Goal: Task Accomplishment & Management: Complete application form

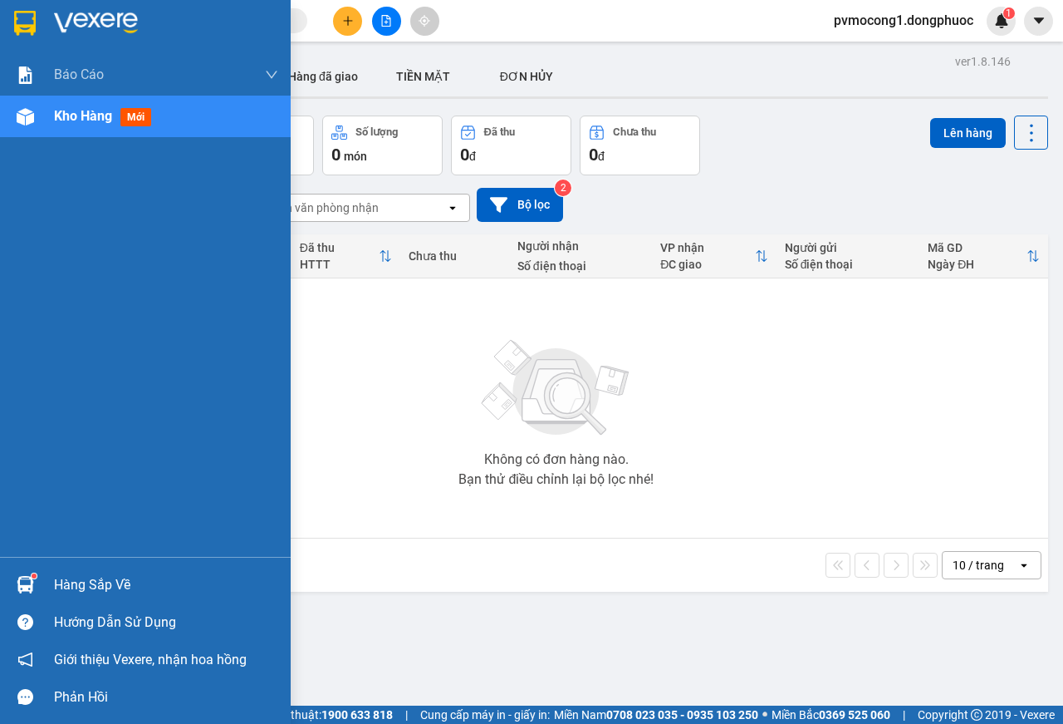
click at [79, 586] on div "Hàng sắp về" at bounding box center [166, 584] width 224 height 25
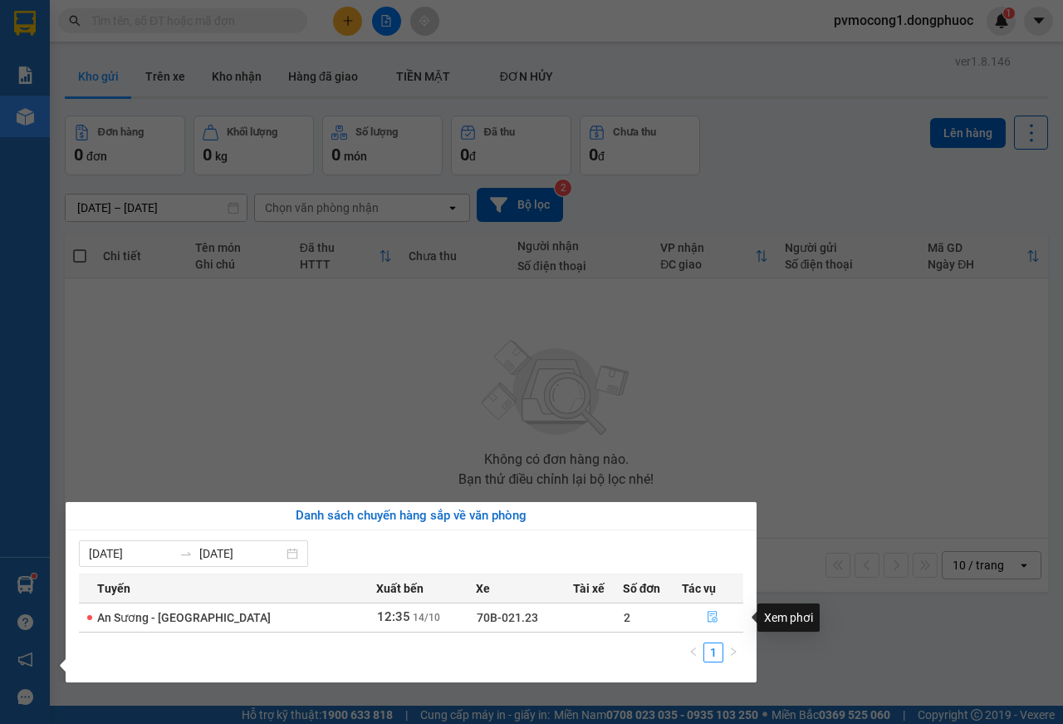
click at [708, 618] on icon "file-done" at bounding box center [713, 617] width 10 height 12
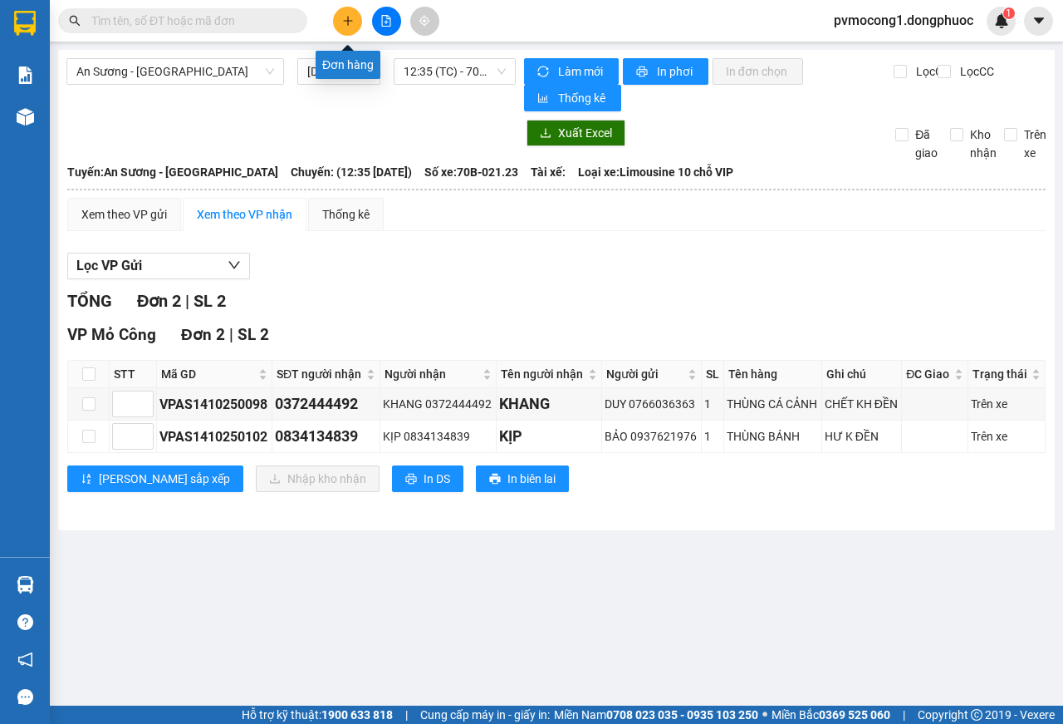
click at [338, 22] on button at bounding box center [347, 21] width 29 height 29
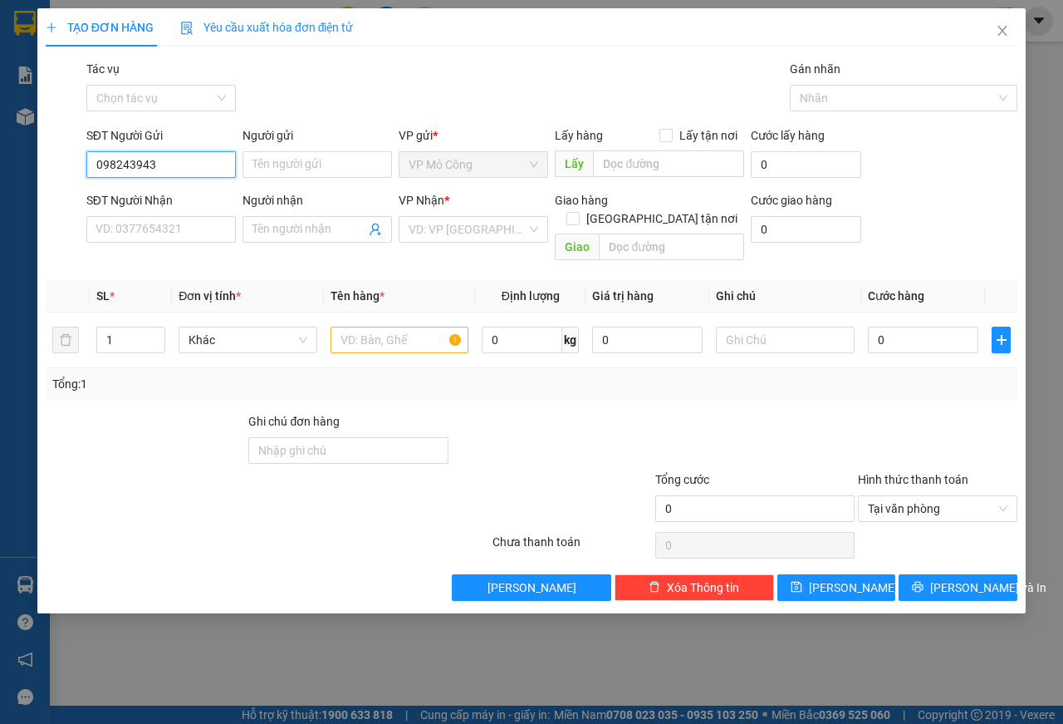
type input "0982439431"
click at [126, 194] on div "0982439431 - THÚY" at bounding box center [161, 198] width 130 height 18
type input "THÚY"
type input "0938442839"
type input "HIỀN"
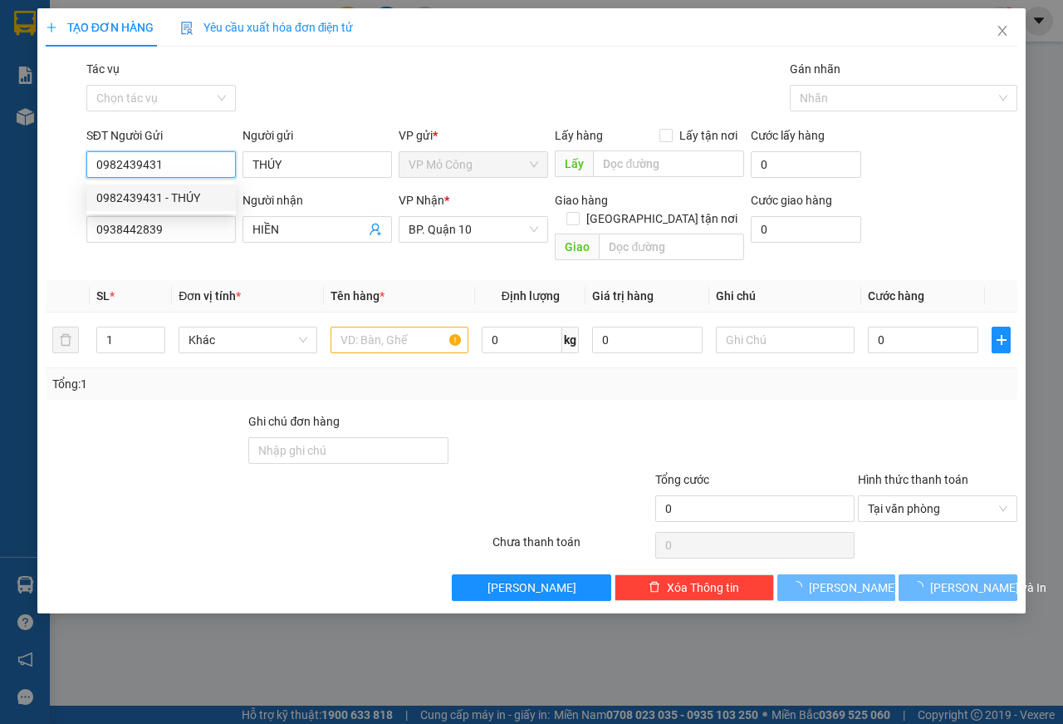
type input "50.000"
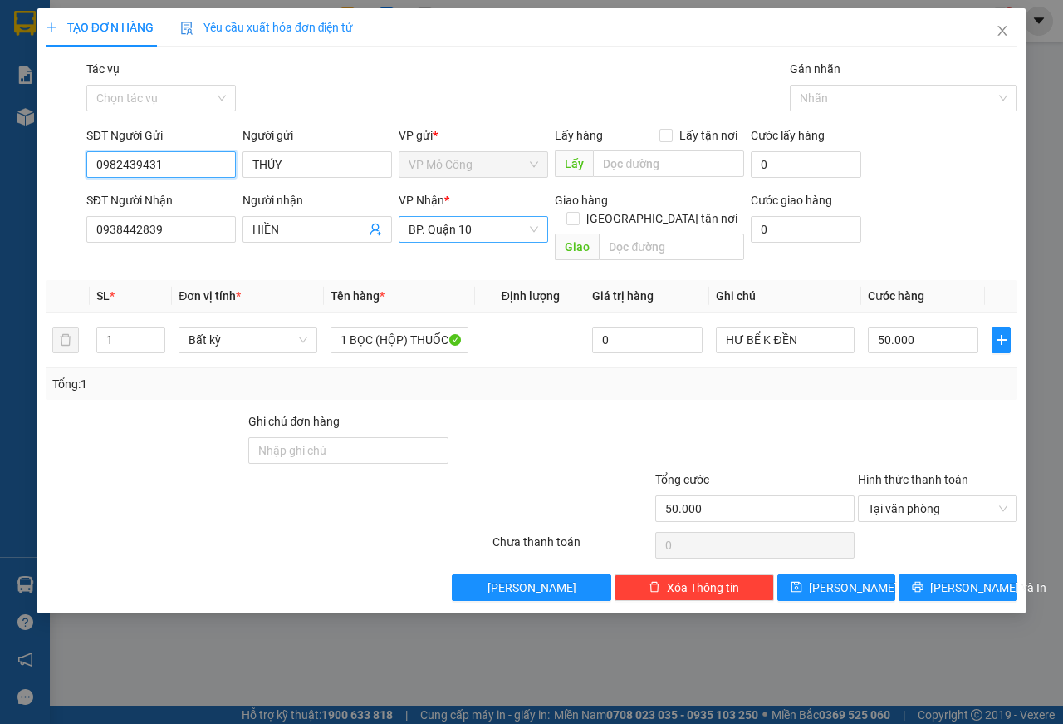
click at [487, 225] on span "BP. Quận 10" at bounding box center [474, 229] width 130 height 25
type input "0982439431"
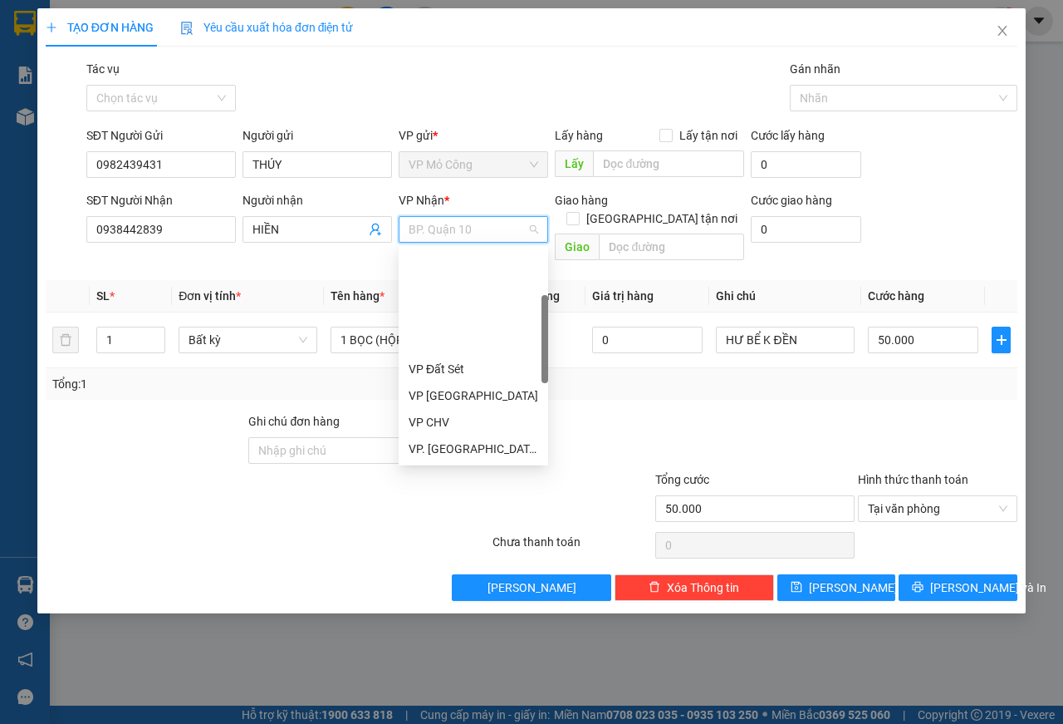
scroll to position [133, 0]
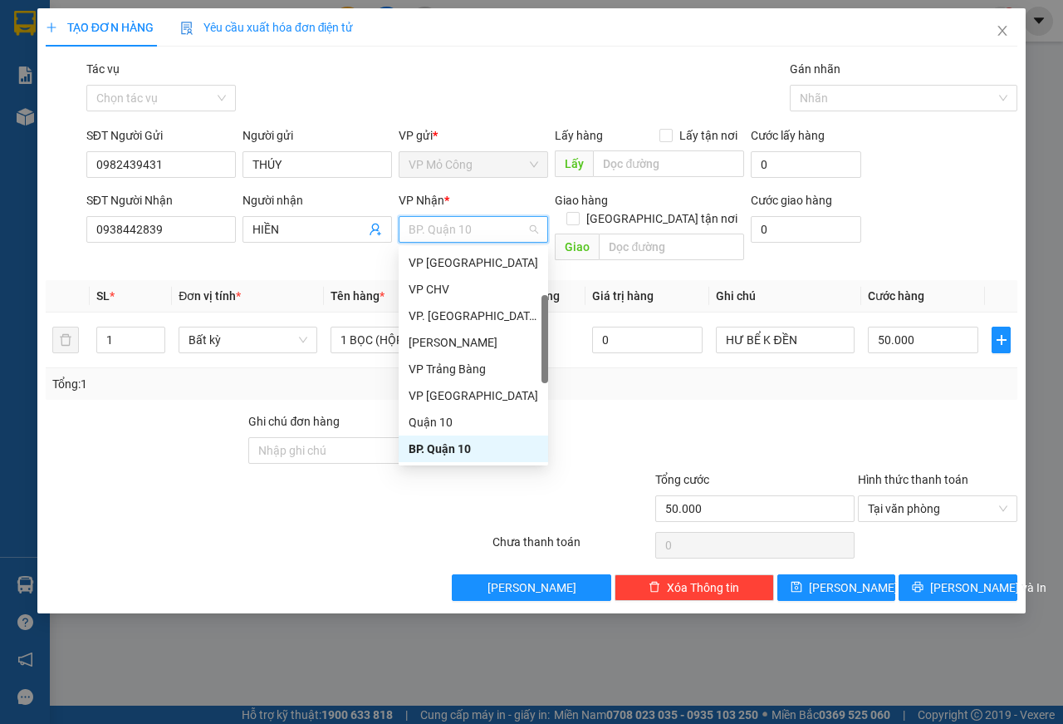
click at [440, 444] on div "BP. Quận 10" at bounding box center [474, 448] width 130 height 18
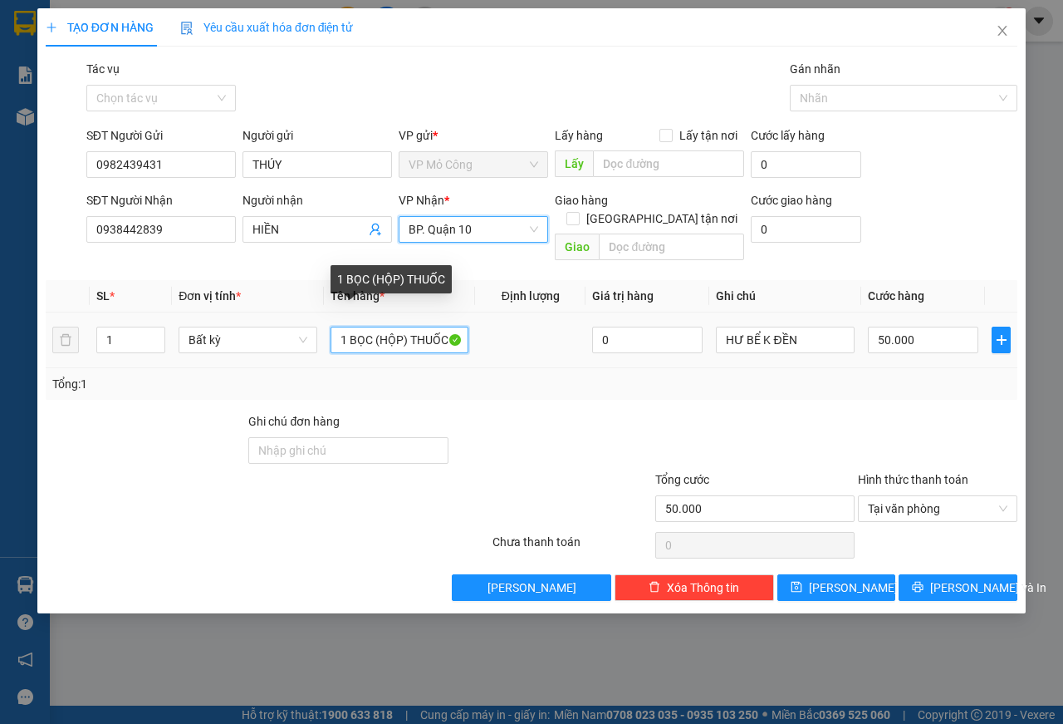
click at [415, 326] on input "1 BỌC (HỘP) THUỐC" at bounding box center [400, 339] width 139 height 27
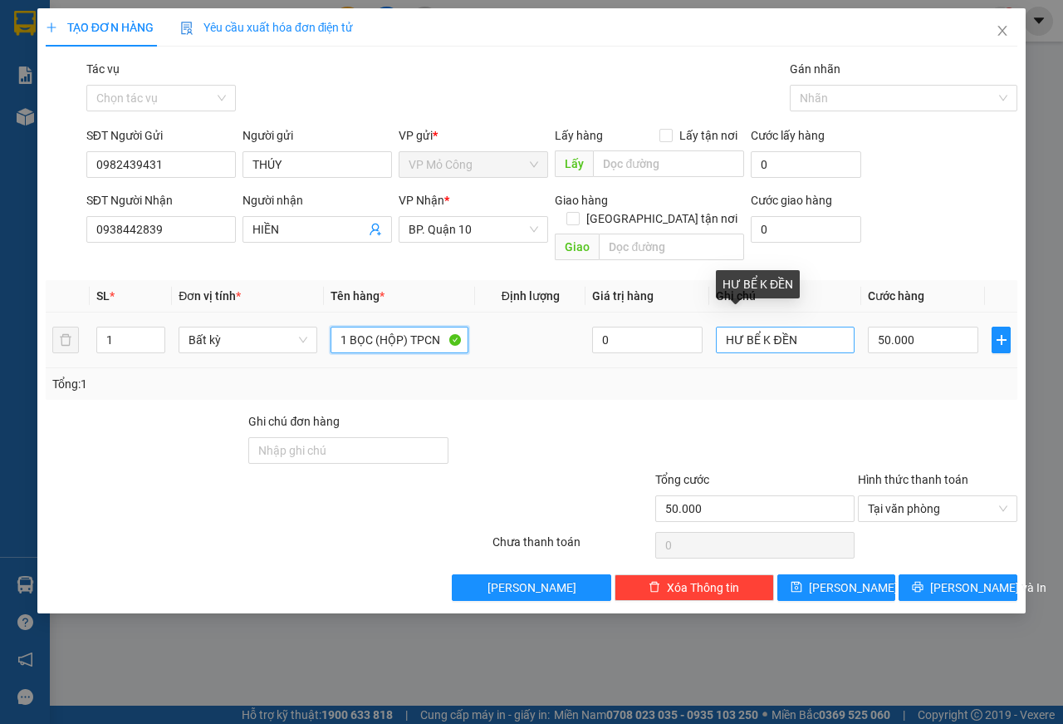
type input "1 BỌC (HỘP) TPCN"
click at [727, 326] on input "HƯ BỂ K ĐỀN" at bounding box center [785, 339] width 139 height 27
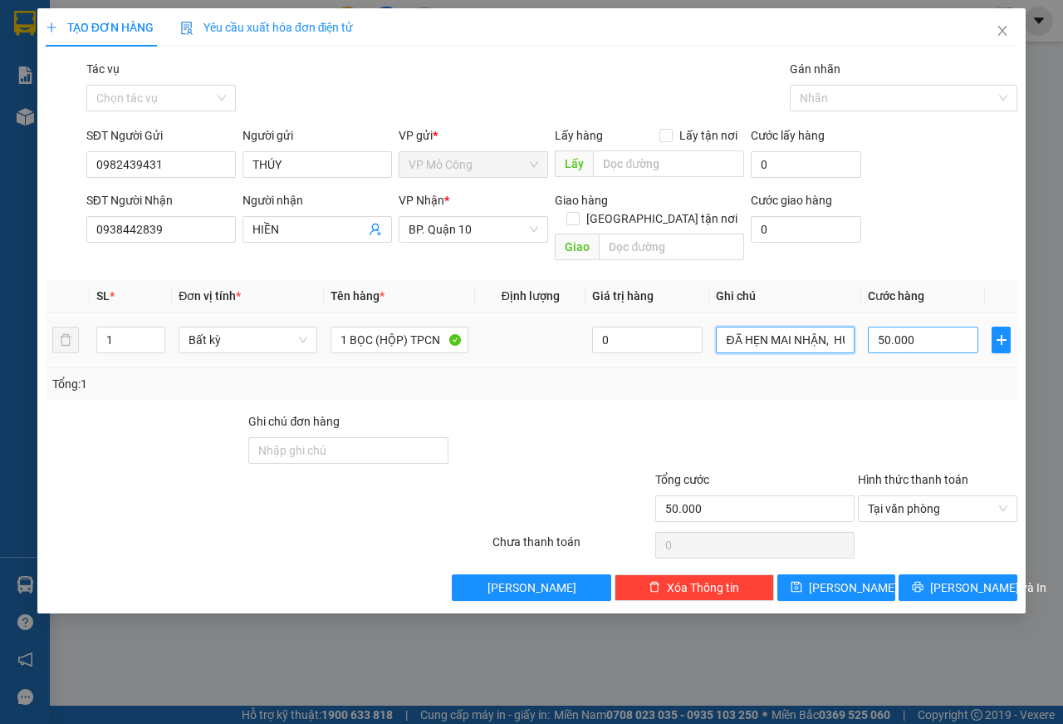
type input "ĐÃ HẸN MAI NHẬN, HƯ BỂ K ĐỀN"
click at [937, 326] on input "50.000" at bounding box center [923, 339] width 110 height 27
type input "5"
type input "50"
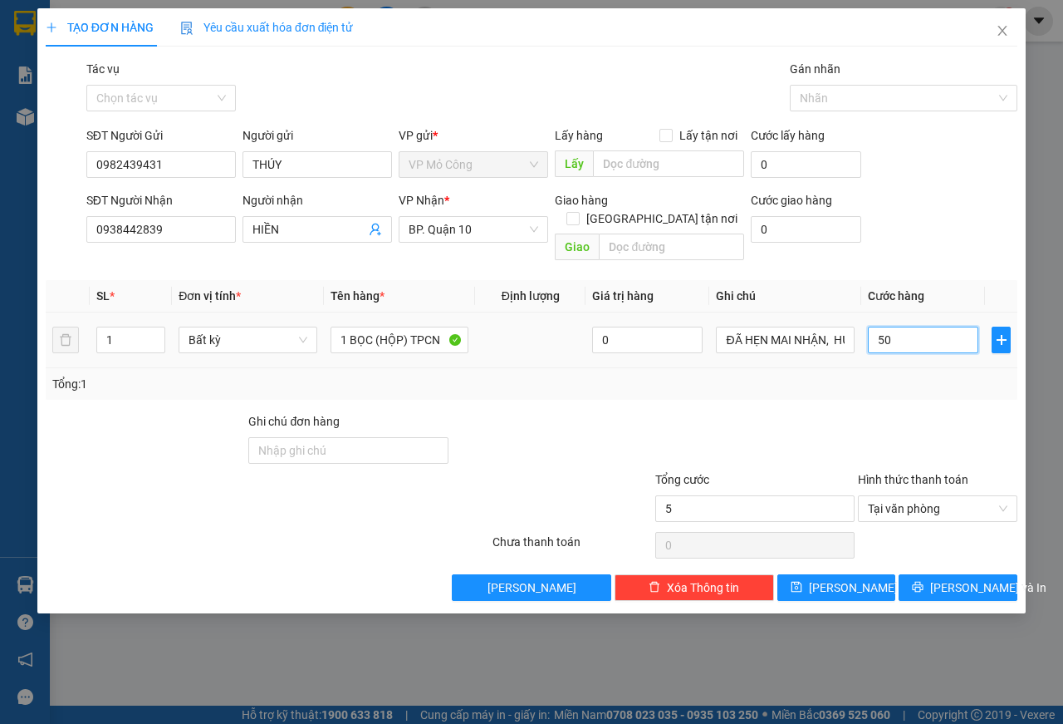
type input "50"
type input "500"
type input "5.000"
type input "50.000"
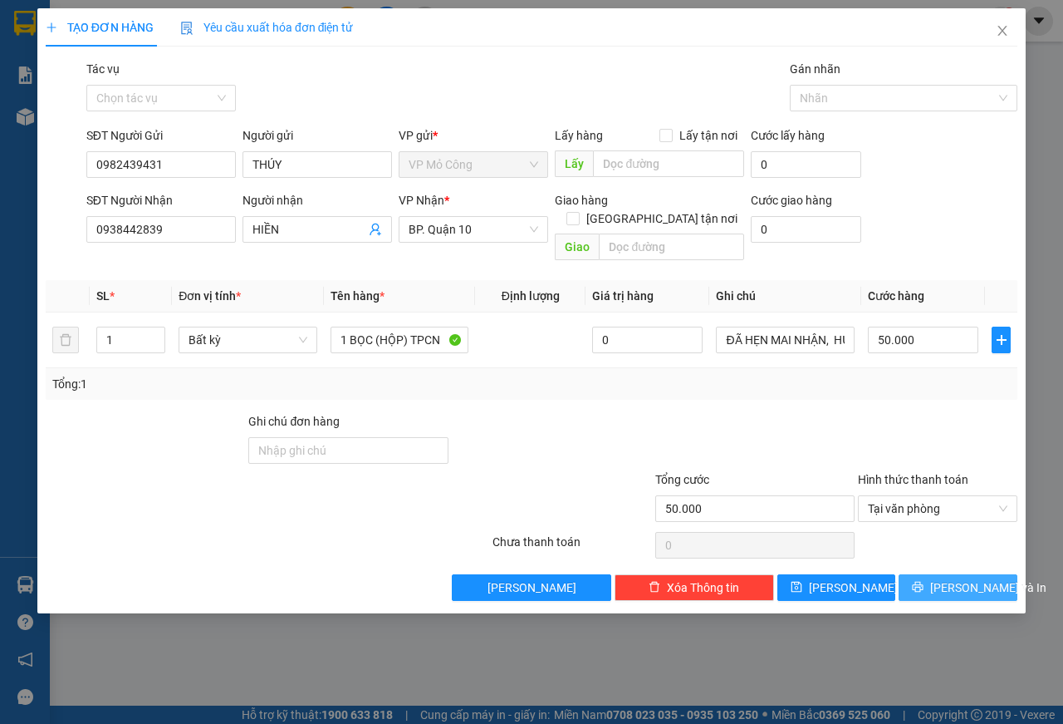
click at [966, 578] on span "[PERSON_NAME] và In" at bounding box center [988, 587] width 116 height 18
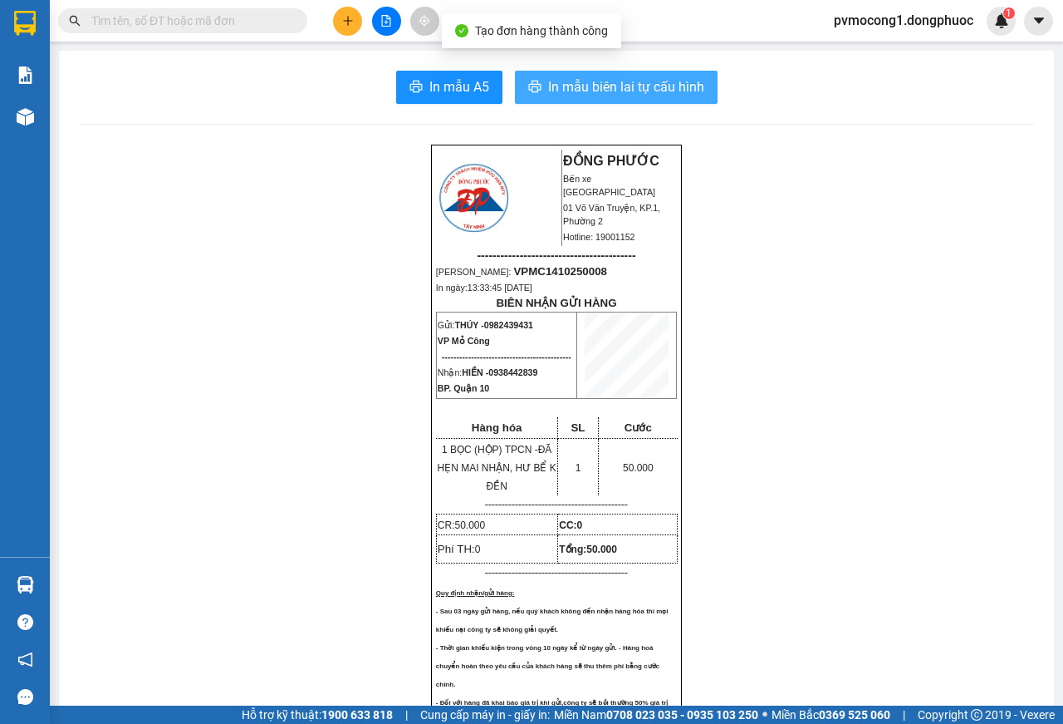
click at [599, 95] on span "In mẫu biên lai tự cấu hình" at bounding box center [626, 86] width 156 height 21
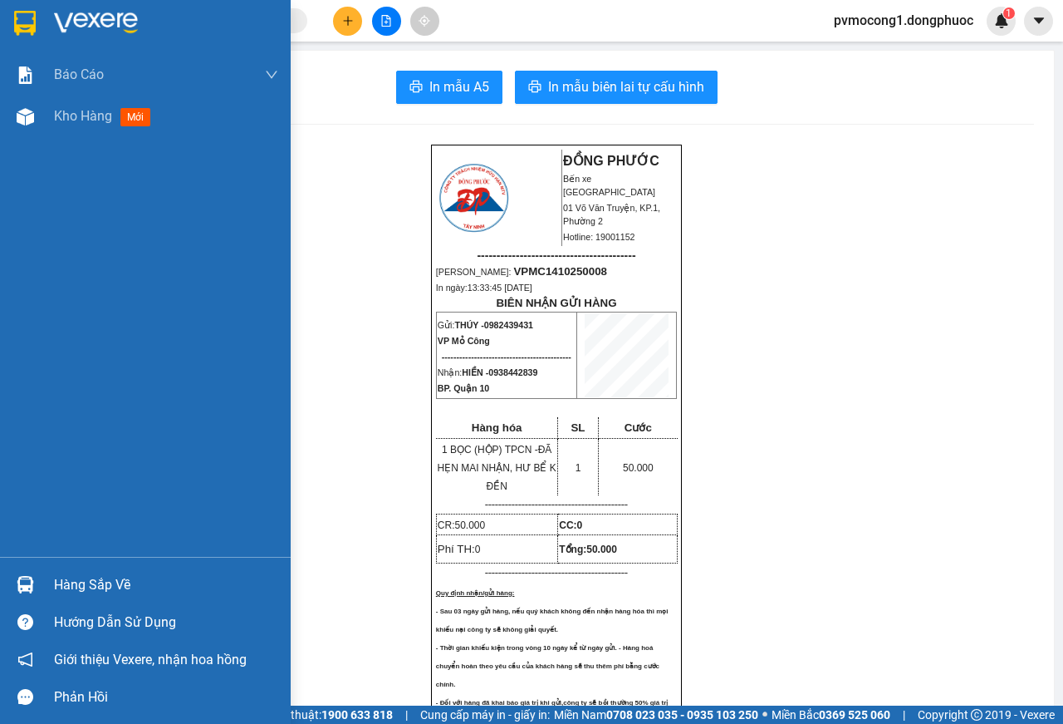
click at [24, 12] on img at bounding box center [25, 23] width 22 height 25
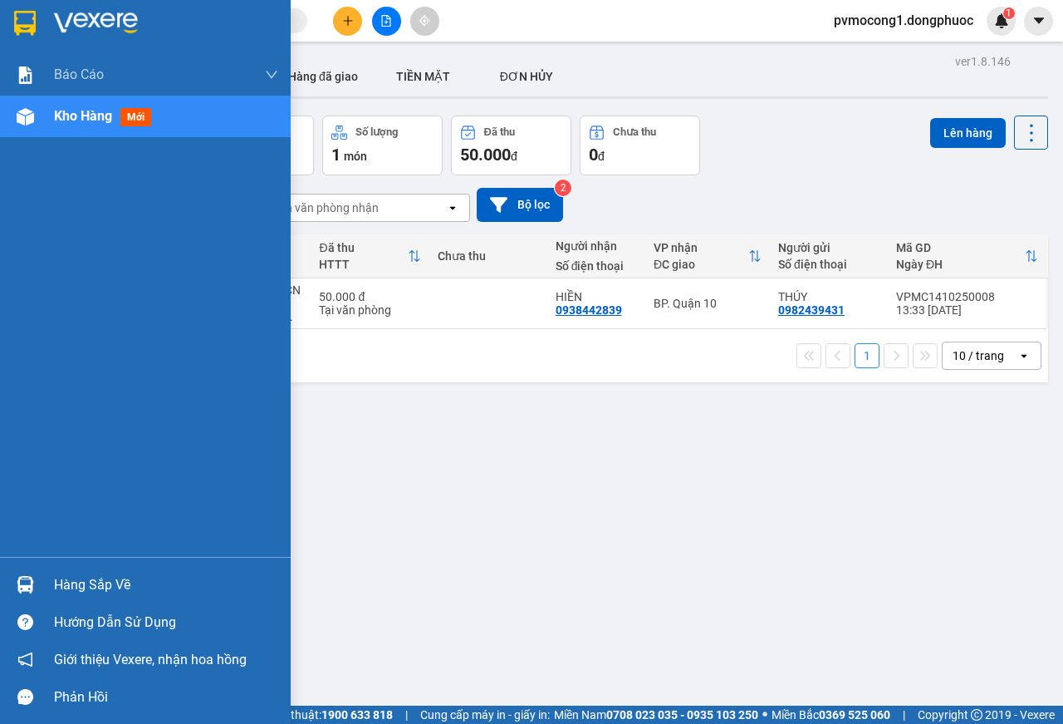
click at [87, 581] on div "Hàng sắp về" at bounding box center [166, 584] width 224 height 25
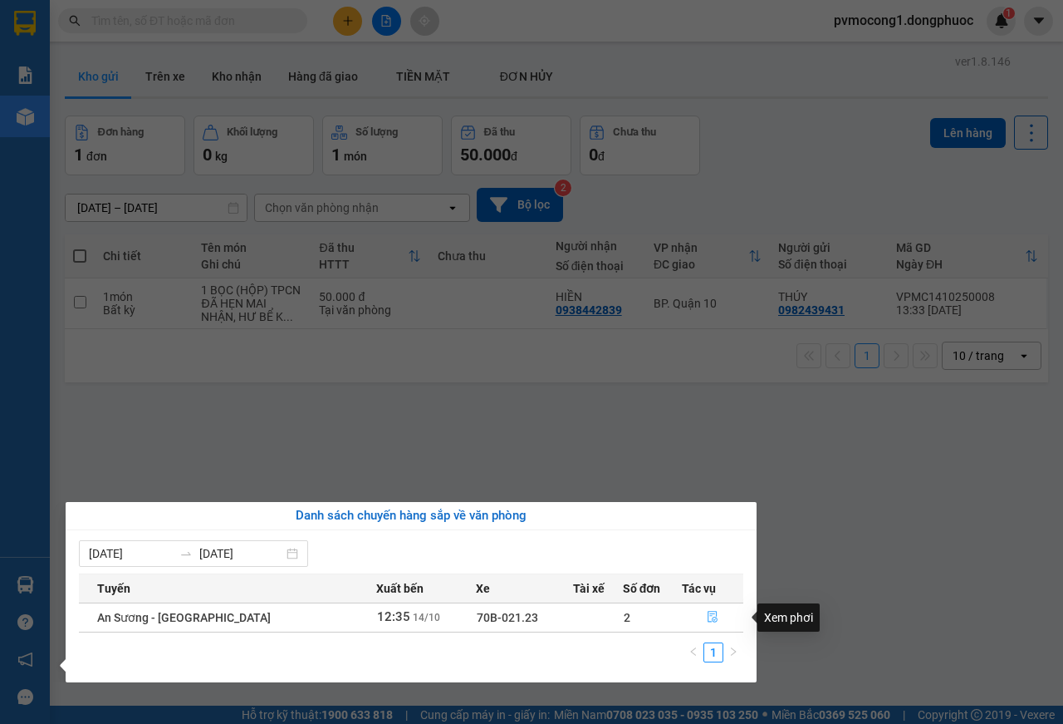
click at [707, 621] on icon "file-done" at bounding box center [713, 617] width 12 height 12
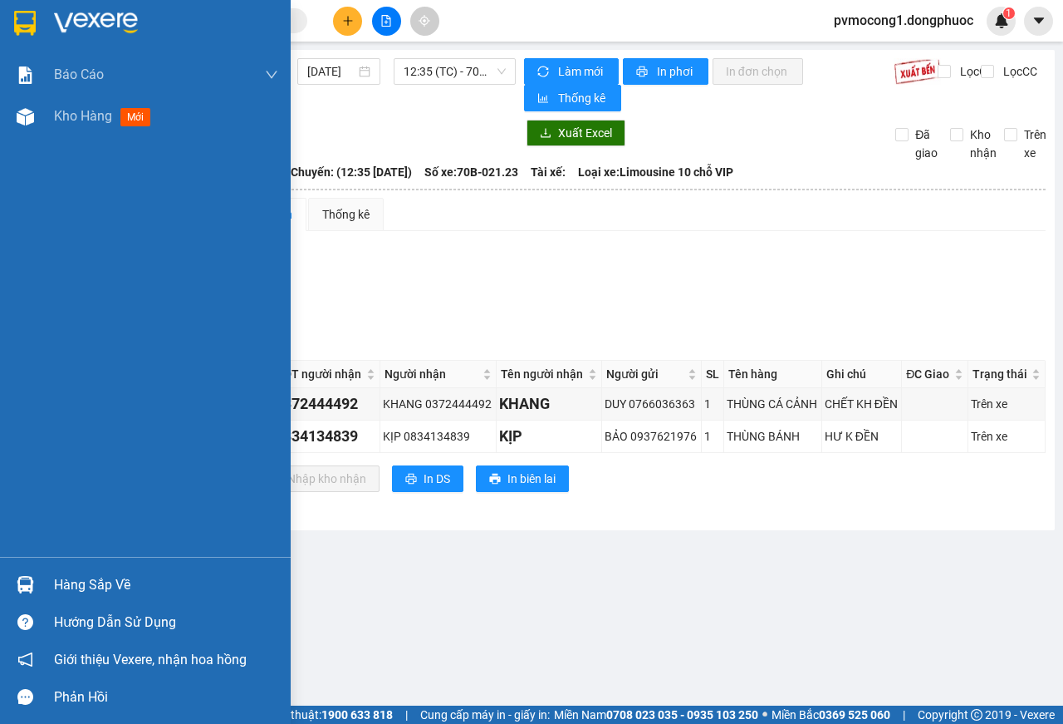
click at [27, 16] on img at bounding box center [25, 23] width 22 height 25
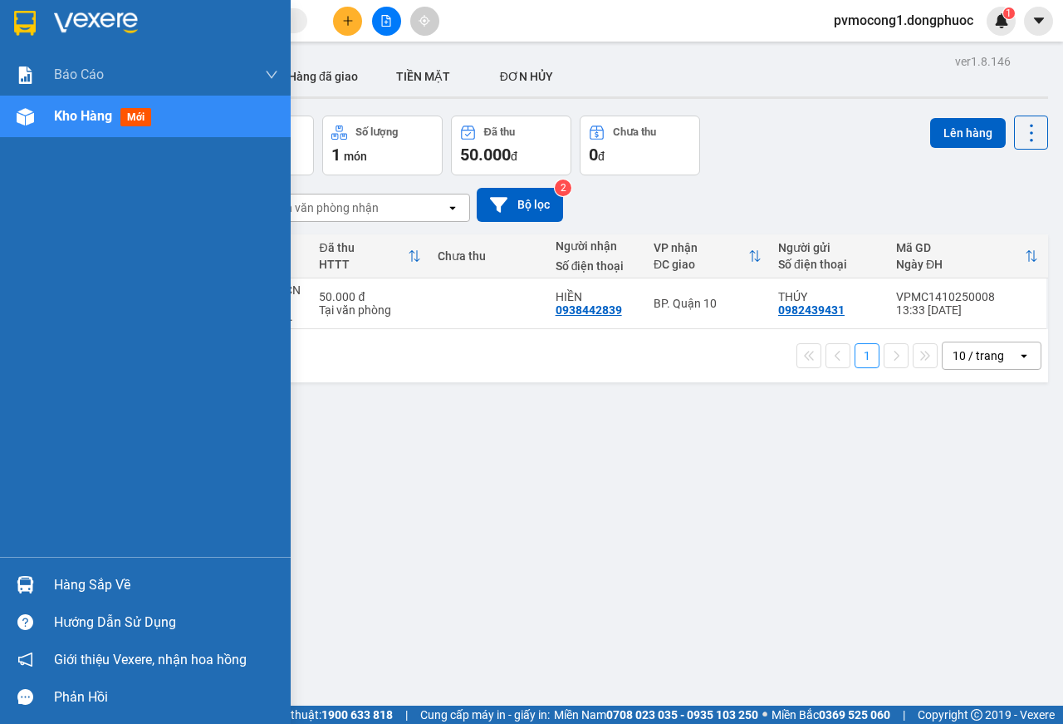
click at [81, 580] on div "Hàng sắp về" at bounding box center [166, 584] width 224 height 25
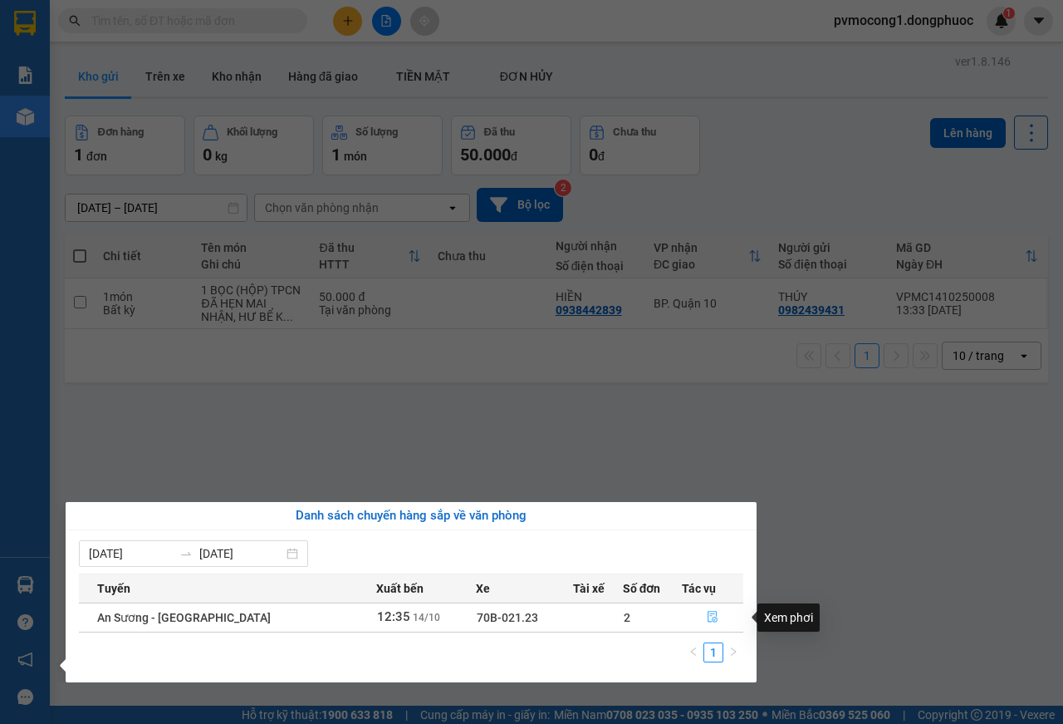
click at [708, 618] on icon "file-done" at bounding box center [713, 617] width 10 height 12
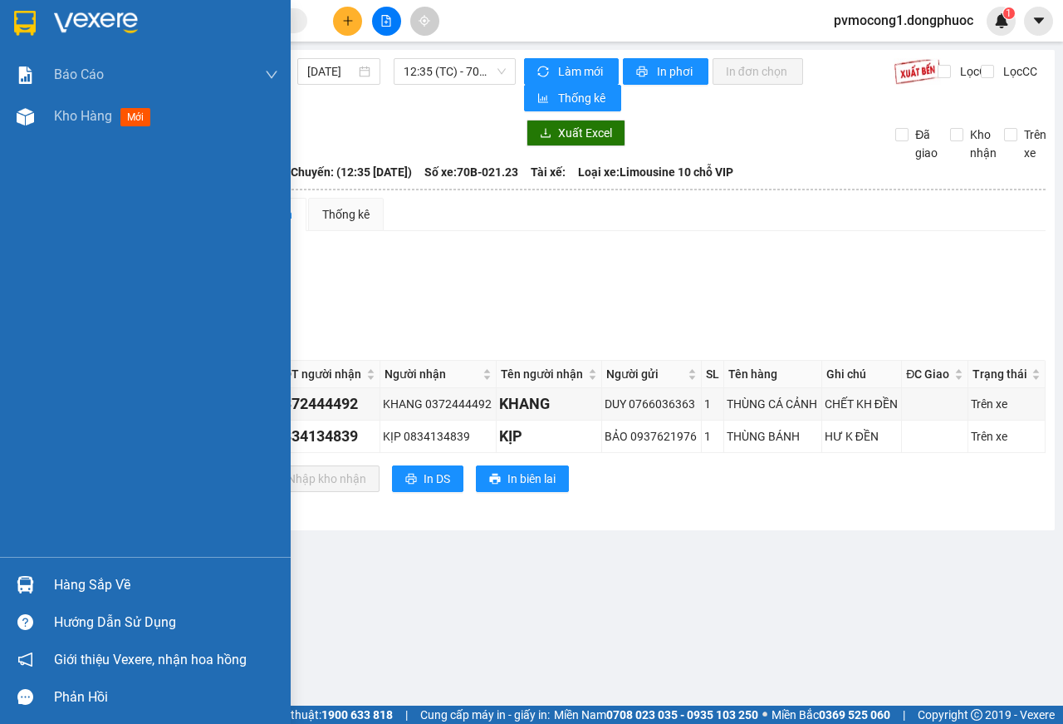
click at [89, 578] on div "Hàng sắp về" at bounding box center [166, 584] width 224 height 25
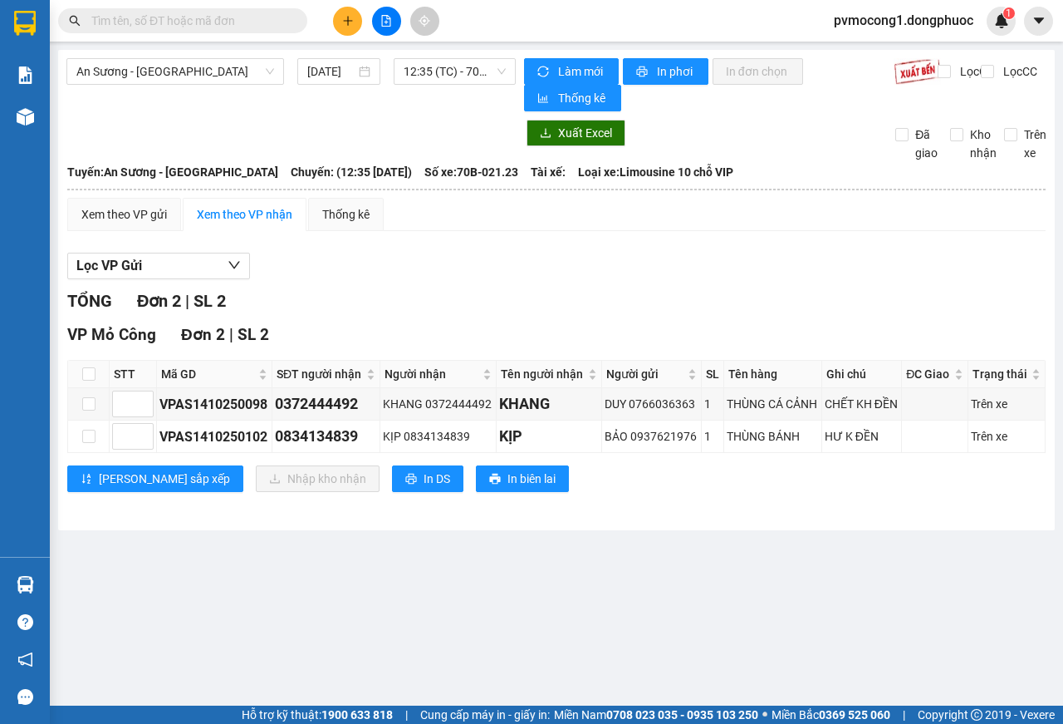
click at [877, 581] on section "Kết quả tìm kiếm ( 0 ) Bộ lọc No Data pvmocong1.dongphuoc 1 Báo cáo Mẫu 1: Báo …" at bounding box center [531, 362] width 1063 height 724
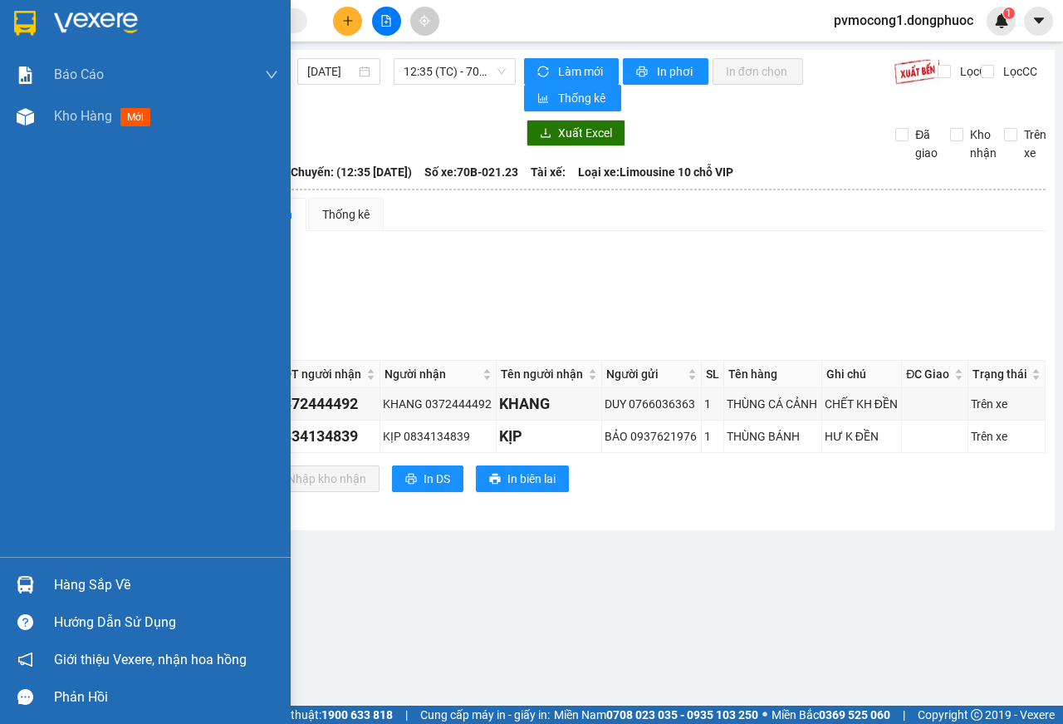
click at [76, 580] on div "Hàng sắp về" at bounding box center [166, 584] width 224 height 25
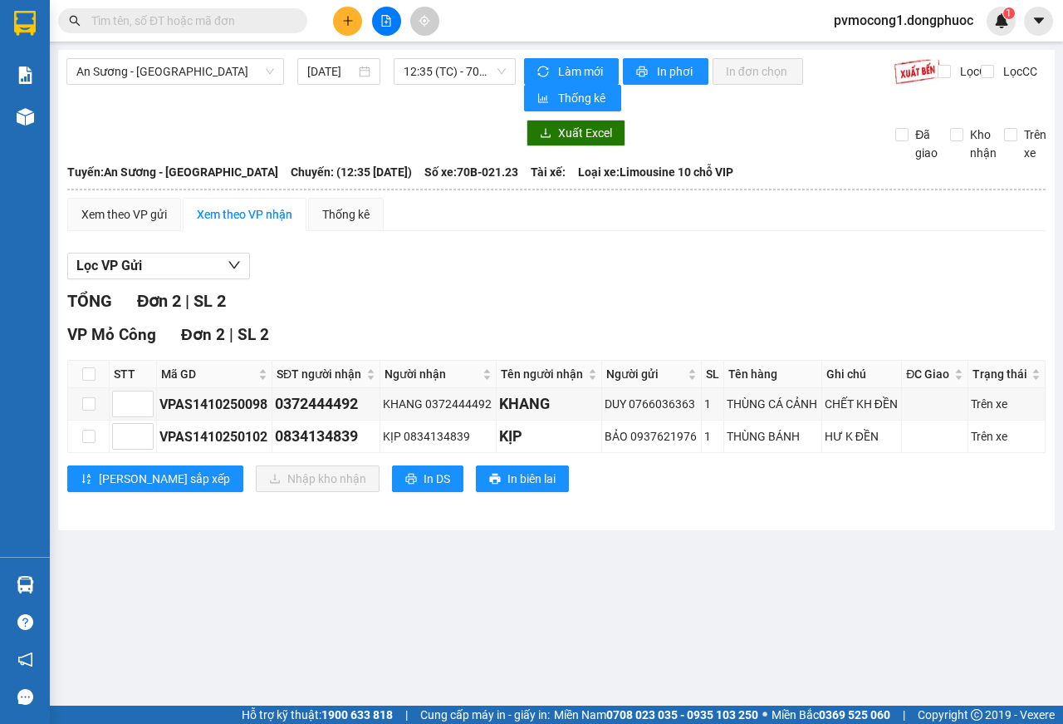
click at [874, 572] on section "Kết quả tìm kiếm ( 0 ) Bộ lọc No Data pvmocong1.dongphuoc 1 Báo cáo Mẫu 1: Báo …" at bounding box center [531, 362] width 1063 height 724
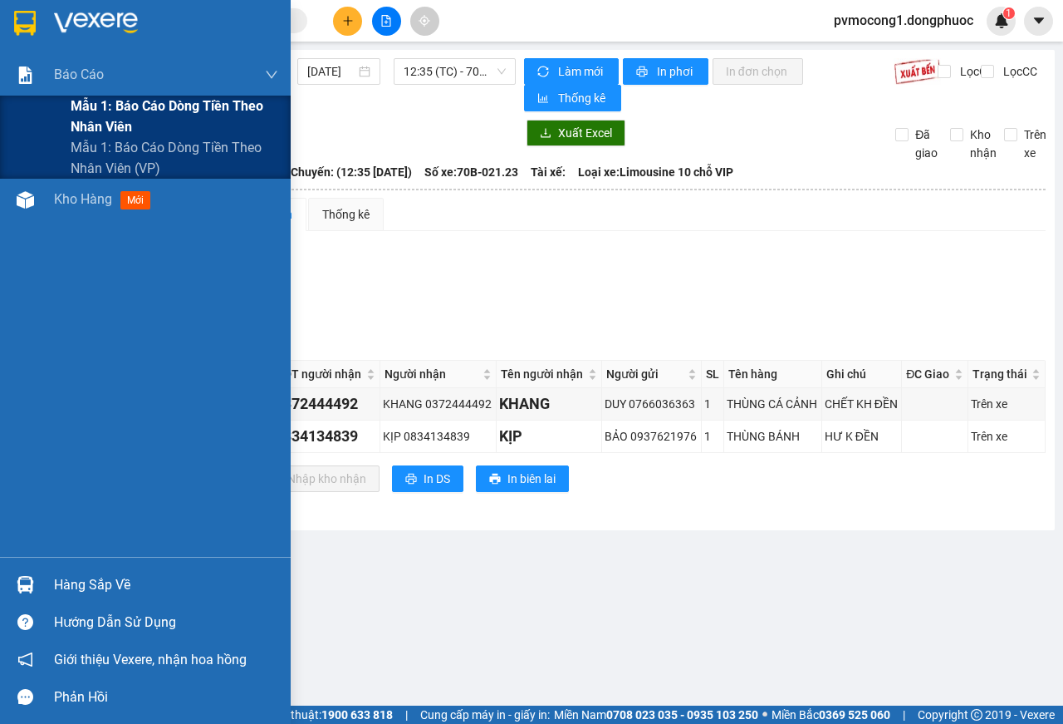
click at [179, 101] on span "Mẫu 1: Báo cáo dòng tiền theo nhân viên" at bounding box center [175, 117] width 208 height 42
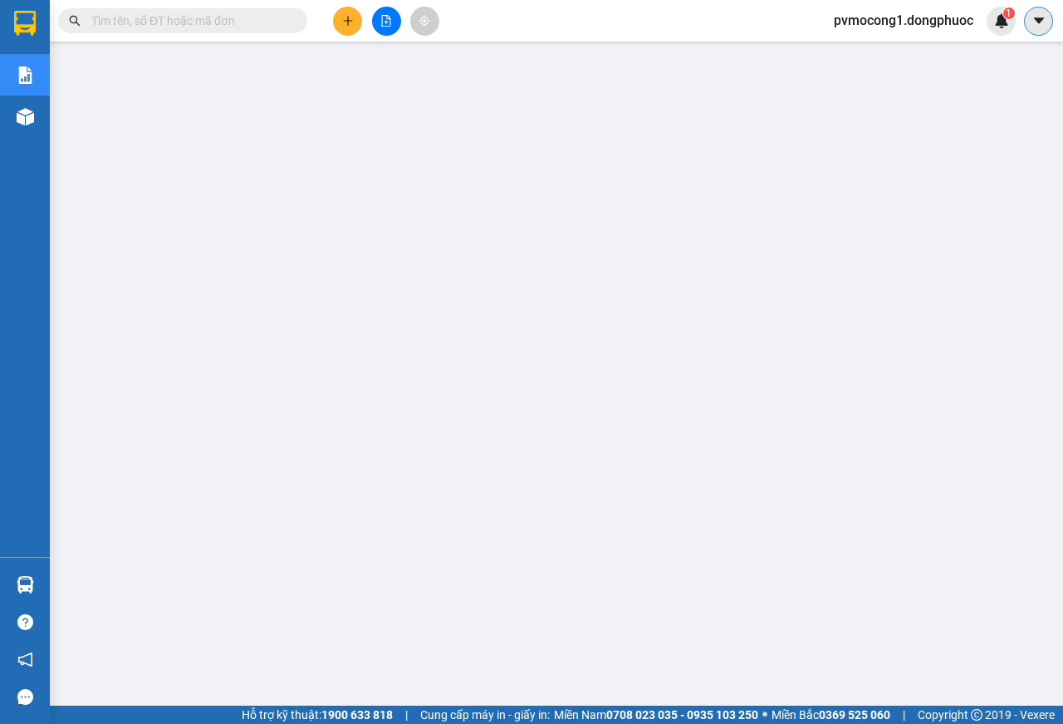
click at [1038, 22] on icon "caret-down" at bounding box center [1038, 20] width 10 height 6
